Goal: Transaction & Acquisition: Purchase product/service

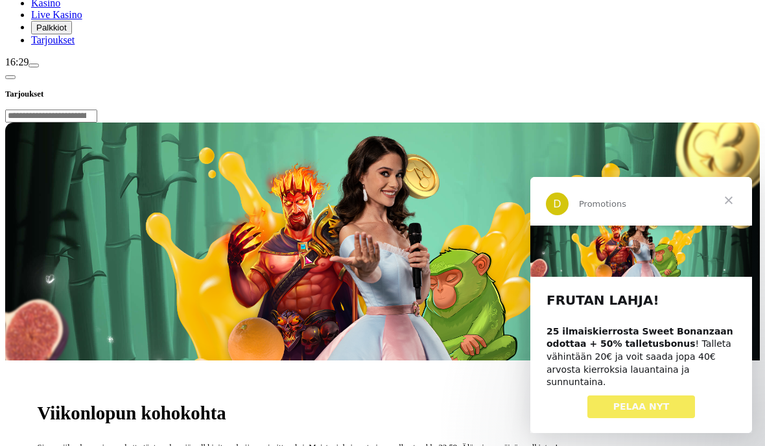
scroll to position [17, 0]
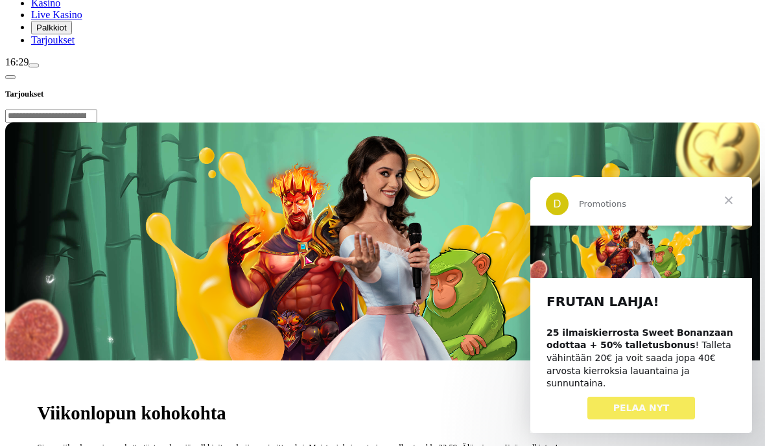
click at [642, 410] on span "PELAA NYT" at bounding box center [641, 407] width 56 height 10
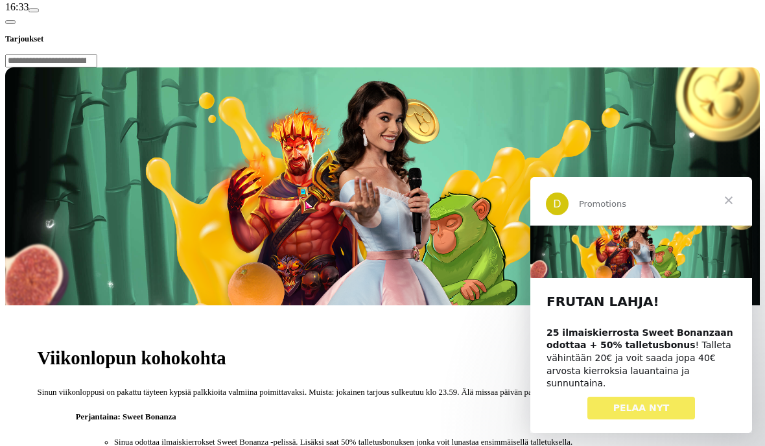
click at [728, 201] on span "Sulje" at bounding box center [728, 200] width 47 height 47
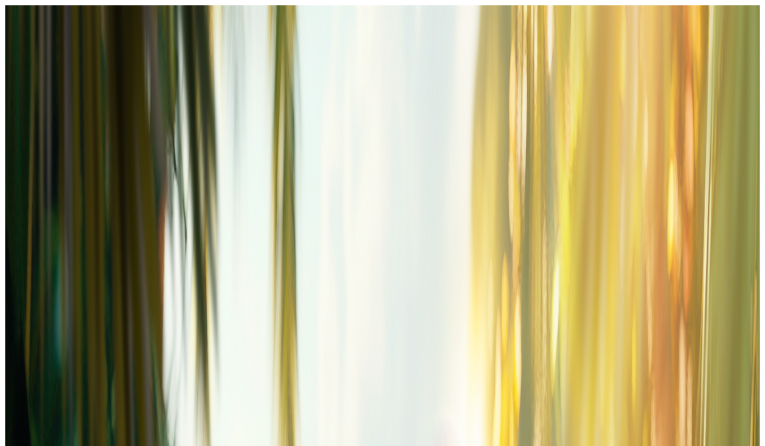
click at [65, 214] on span "Palkkiot" at bounding box center [51, 209] width 30 height 10
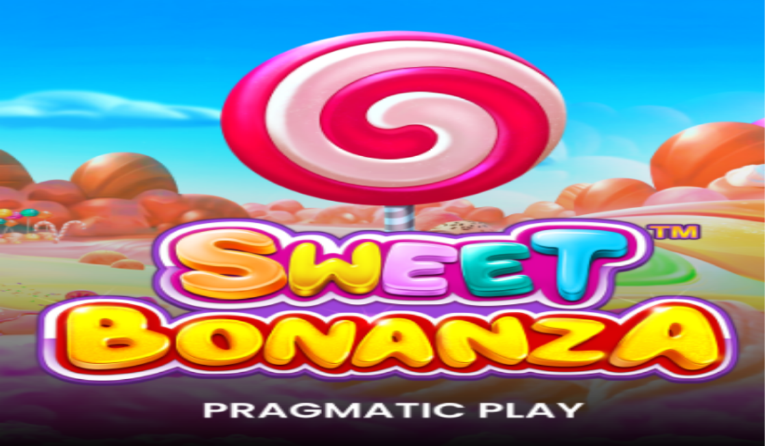
click at [58, 214] on span "Palkkiot" at bounding box center [51, 209] width 30 height 10
